Goal: Obtain resource: Download file/media

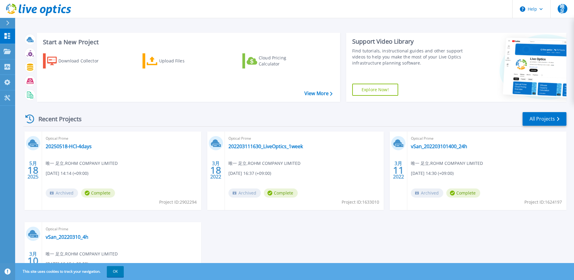
click at [29, 118] on icon at bounding box center [29, 118] width 9 height 9
click at [193, 114] on div "Recent Projects All Projects" at bounding box center [294, 118] width 543 height 15
click at [7, 56] on link "Projects Projects" at bounding box center [7, 51] width 15 height 15
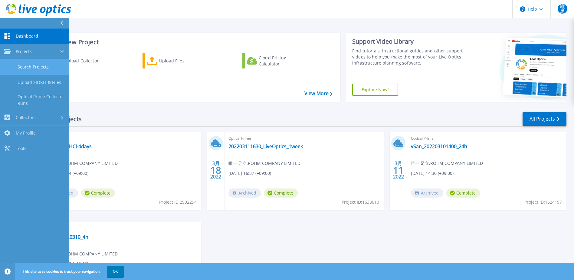
click at [38, 70] on link "Search Projects" at bounding box center [34, 66] width 69 height 15
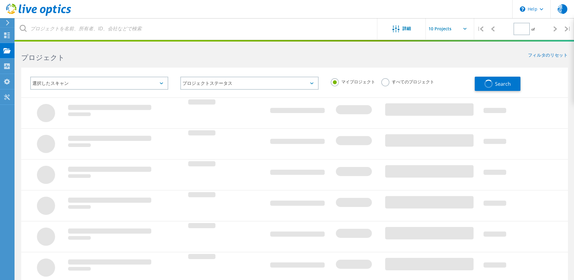
type input "1"
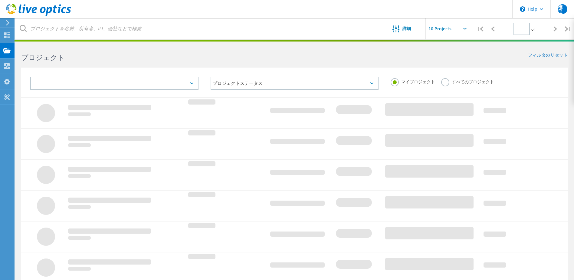
type input "1"
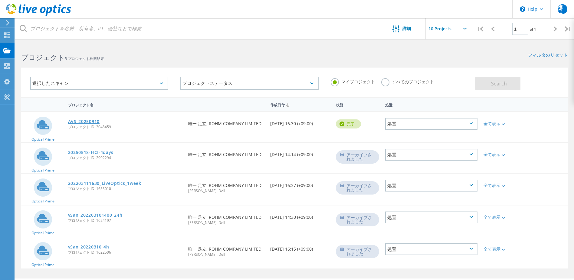
click at [92, 119] on link "AVS_20250910" at bounding box center [83, 121] width 31 height 4
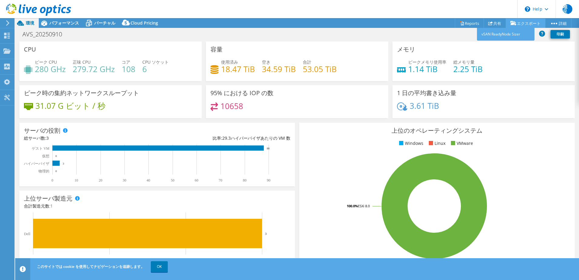
click at [523, 20] on link "エクスポート" at bounding box center [525, 22] width 40 height 9
click at [461, 25] on icon at bounding box center [462, 24] width 3 height 4
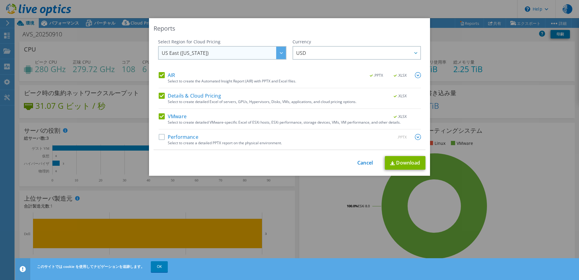
click at [264, 53] on span "US East (Virginia)" at bounding box center [224, 53] width 124 height 12
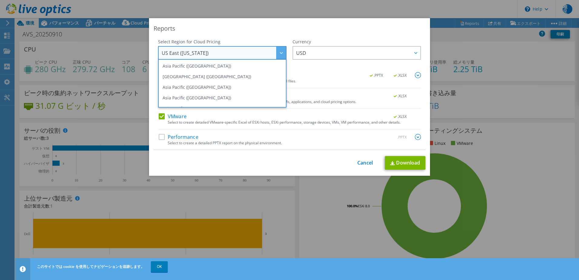
click at [326, 61] on div "Currency ARS AUD BRL CAD CHF CLP CNY DKK EUR GBP HKD HUF INR JPY MXN MYR NOK NZ…" at bounding box center [356, 55] width 128 height 33
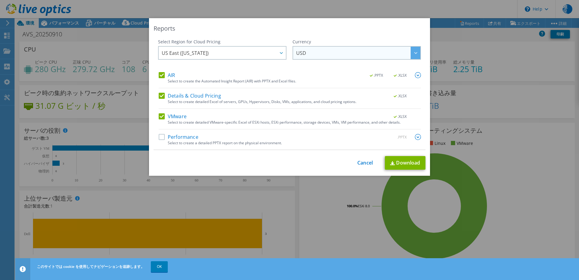
click at [321, 55] on span "USD" at bounding box center [358, 53] width 124 height 12
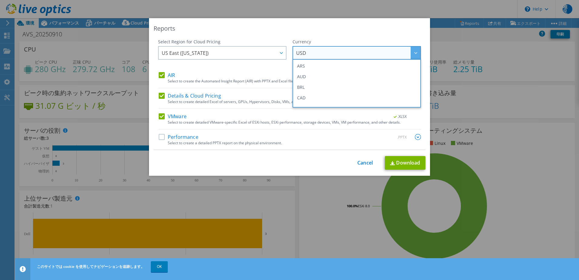
click at [321, 55] on span "USD" at bounding box center [358, 53] width 124 height 12
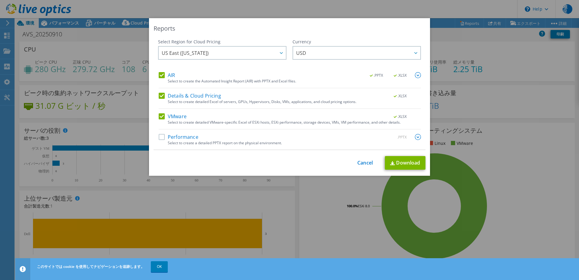
click at [415, 74] on img at bounding box center [418, 75] width 6 height 6
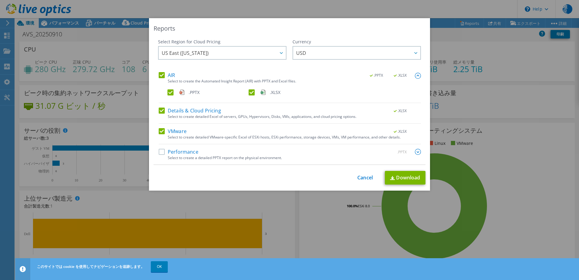
click at [156, 152] on div "Select Region for Cloud Pricing Asia Pacific (Hong Kong) Asia Pacific (Mumbai) …" at bounding box center [289, 102] width 272 height 126
click at [161, 152] on label "Performance" at bounding box center [179, 152] width 40 height 6
click at [0, 0] on input "Performance" at bounding box center [0, 0] width 0 height 0
click at [418, 150] on img at bounding box center [418, 152] width 6 height 6
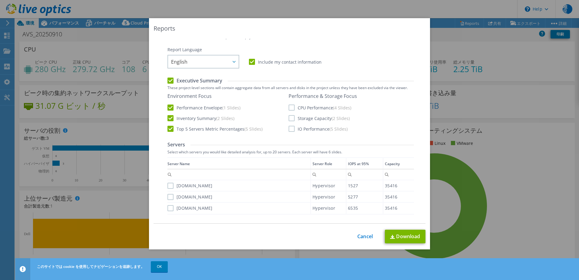
scroll to position [121, 0]
click at [214, 60] on span "English" at bounding box center [204, 61] width 67 height 12
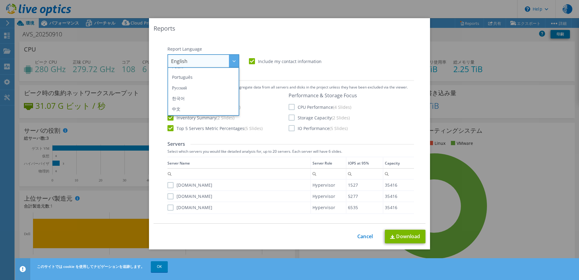
scroll to position [71, 0]
click at [187, 110] on li "日本語" at bounding box center [203, 109] width 69 height 11
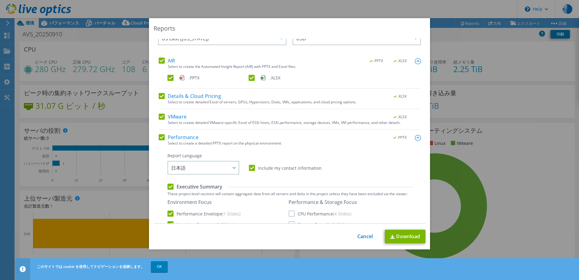
scroll to position [0, 0]
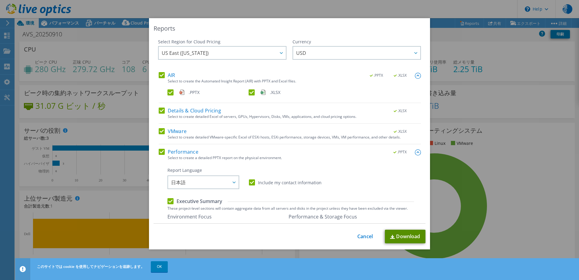
click at [404, 236] on link "Download" at bounding box center [405, 236] width 41 height 14
